Goal: Find specific page/section: Locate a particular part of the current website

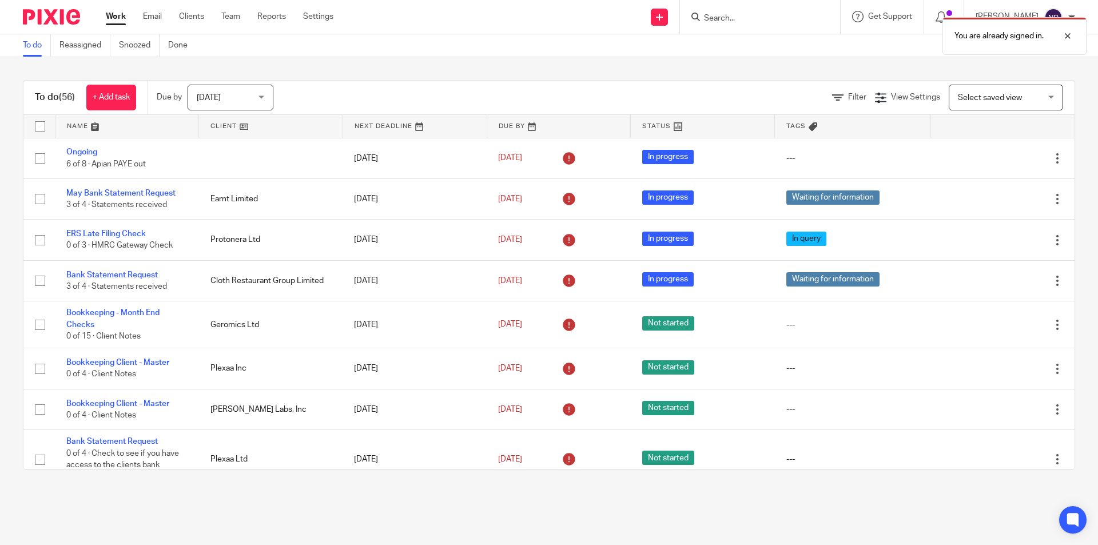
click at [719, 19] on div "You are already signed in." at bounding box center [818, 32] width 538 height 43
drag, startPoint x: 1067, startPoint y: 34, endPoint x: 928, endPoint y: 20, distance: 139.7
click at [1068, 34] on div at bounding box center [1059, 36] width 31 height 14
click at [733, 20] on input "Search" at bounding box center [754, 19] width 103 height 10
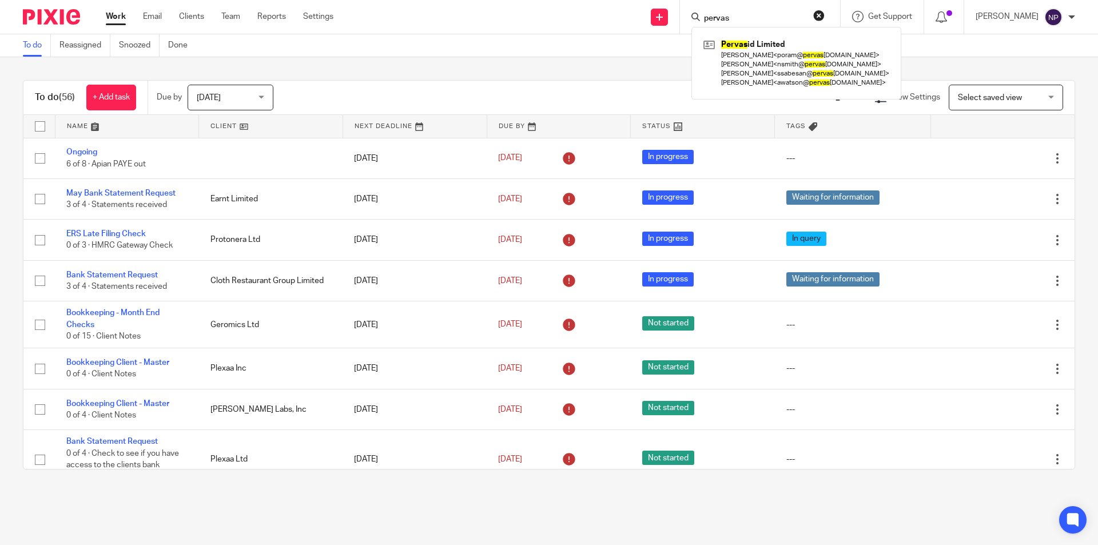
type input "pervas"
click at [748, 91] on div "Pervas id Limited Peter Oram < poram@ pervas id.com > Nigel Smith < nsmith@ per…" at bounding box center [797, 63] width 210 height 73
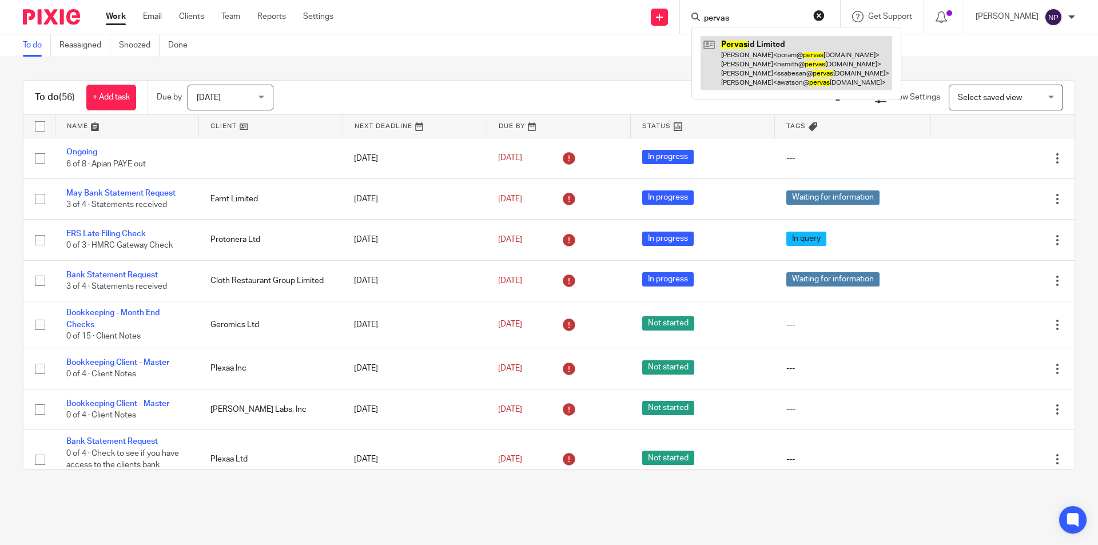
click at [751, 80] on link at bounding box center [797, 63] width 192 height 54
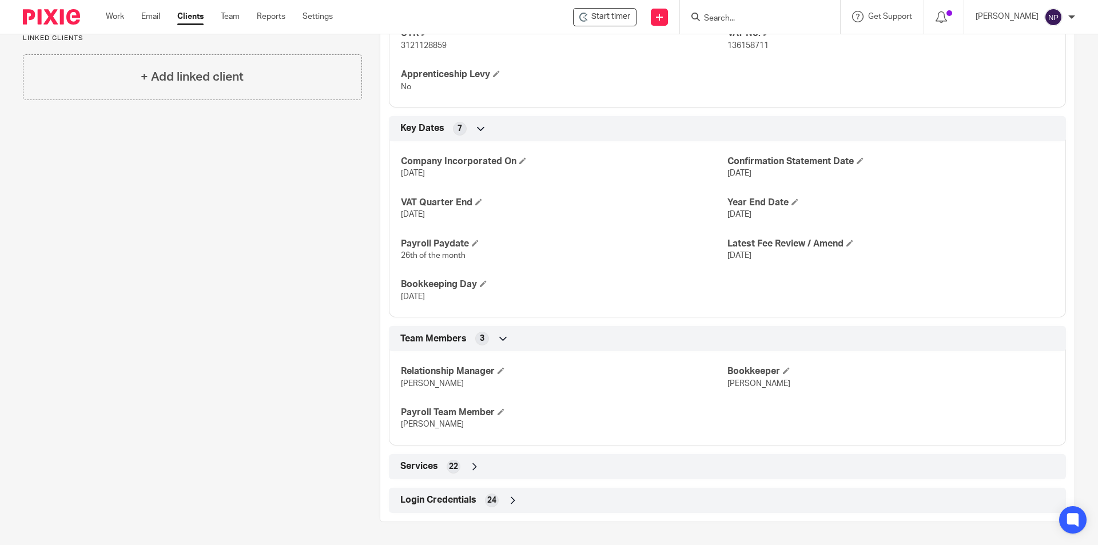
click at [458, 502] on span "Login Credentials" at bounding box center [438, 500] width 76 height 12
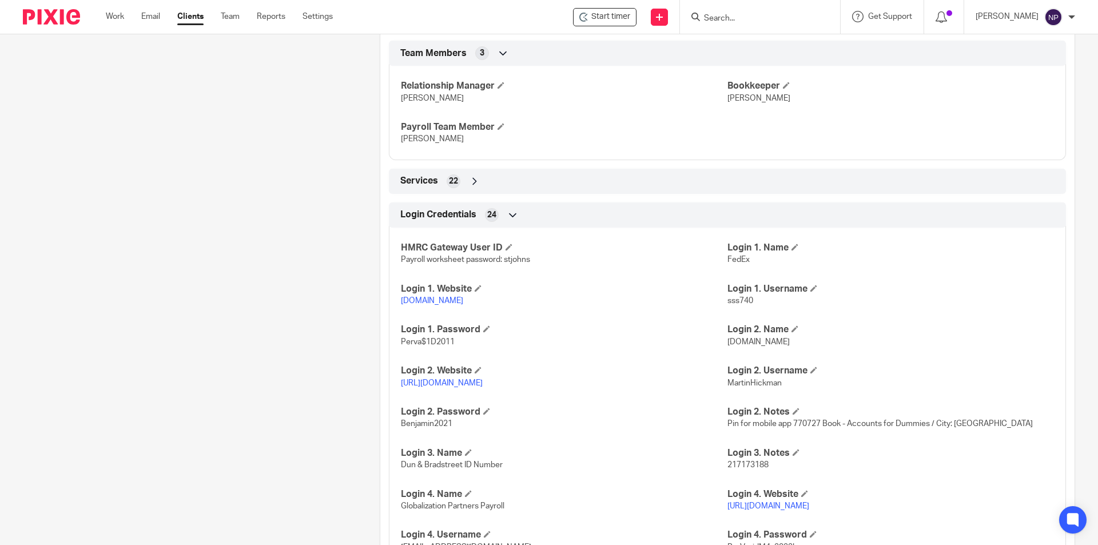
scroll to position [1070, 0]
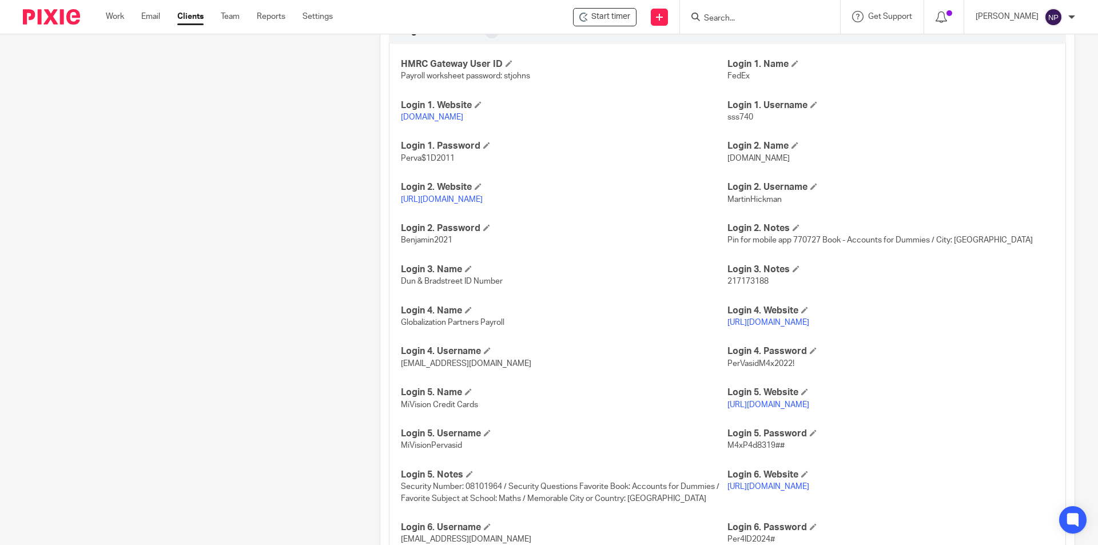
click at [772, 204] on span "MartinHickman" at bounding box center [755, 200] width 54 height 8
copy span "MartinHickman"
click at [443, 204] on link "[URL][DOMAIN_NAME]" at bounding box center [442, 200] width 82 height 8
